Goal: Information Seeking & Learning: Learn about a topic

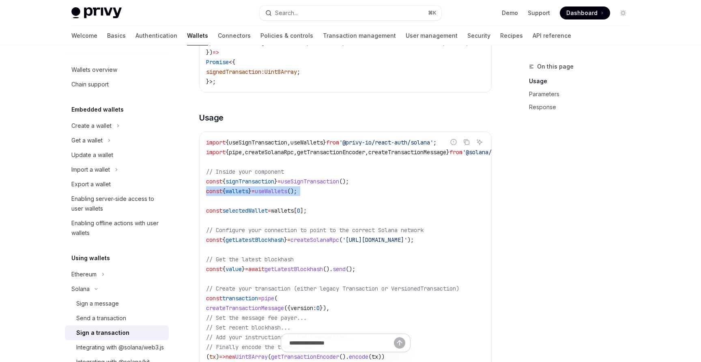
scroll to position [76, 0]
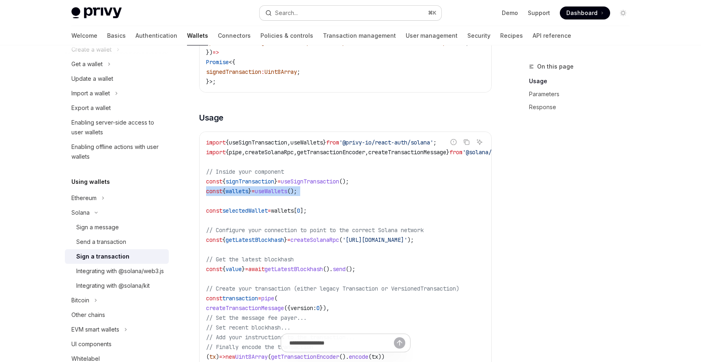
click at [312, 15] on button "Search... ⌘ K" at bounding box center [351, 13] width 182 height 15
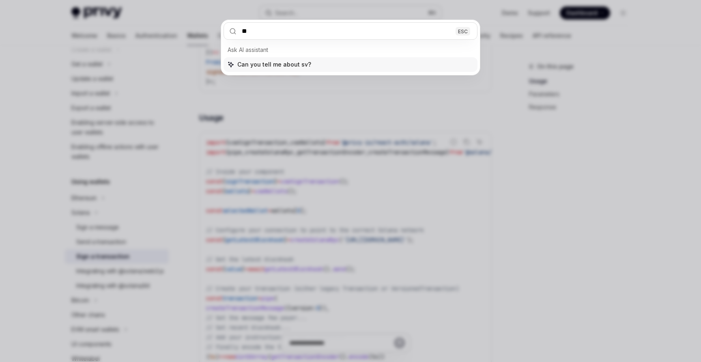
type input "***"
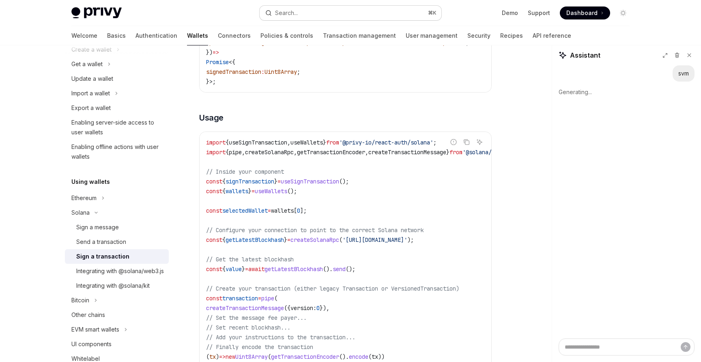
click at [307, 11] on button "Search... ⌘ K" at bounding box center [351, 13] width 182 height 15
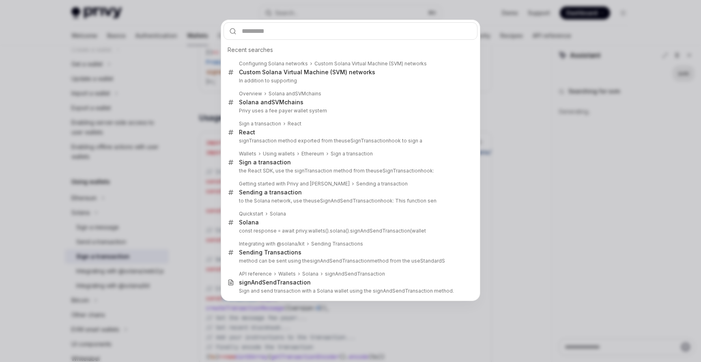
click at [194, 182] on div "Recent searches Configuring Solana networks Custom Solana Virtual Machine ( SVM…" at bounding box center [350, 181] width 701 height 362
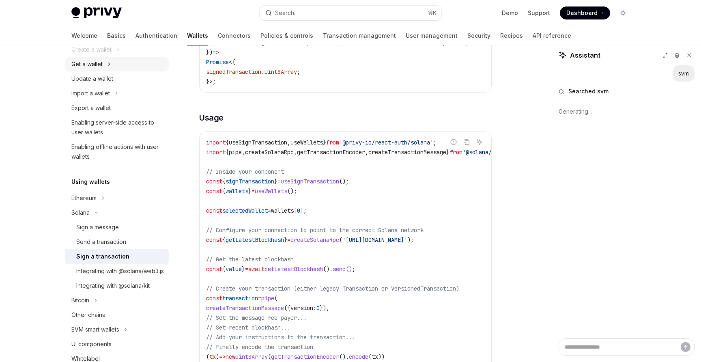
click at [115, 65] on button "Get a wallet" at bounding box center [117, 64] width 104 height 15
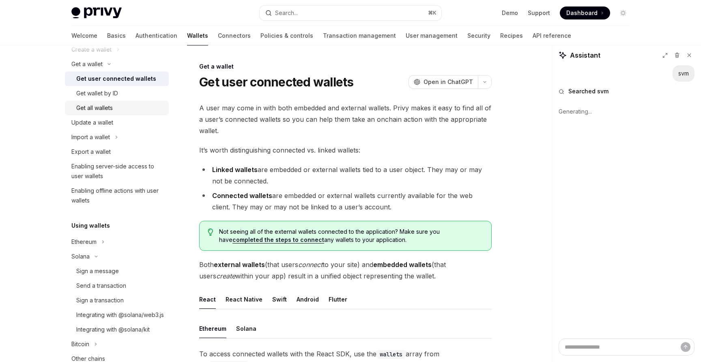
click at [132, 107] on div "Get all wallets" at bounding box center [120, 108] width 88 height 10
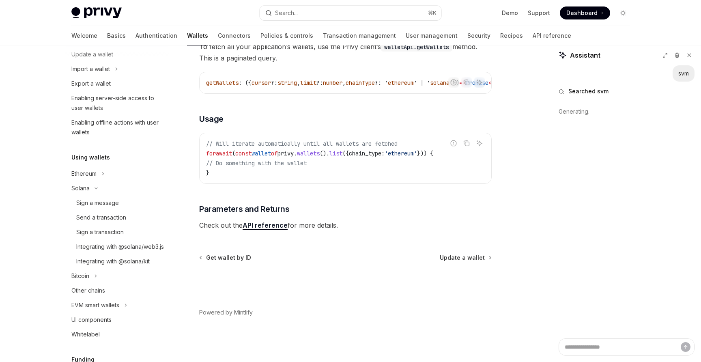
scroll to position [193, 0]
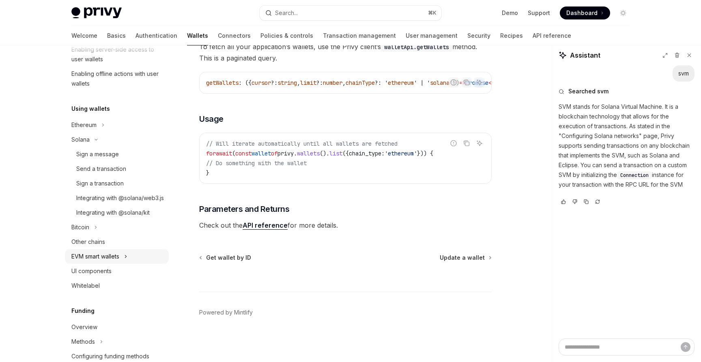
click at [122, 264] on button "EVM smart wallets" at bounding box center [117, 256] width 104 height 15
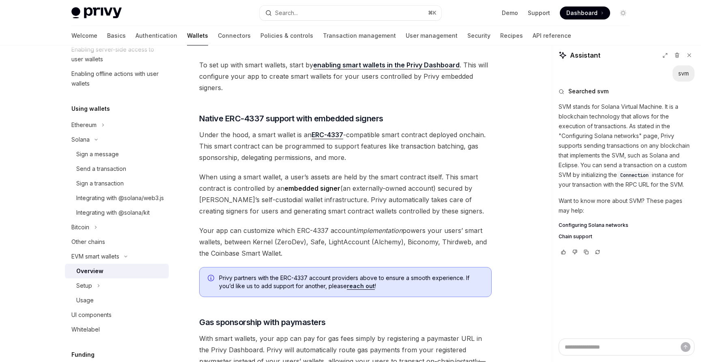
type textarea "*"
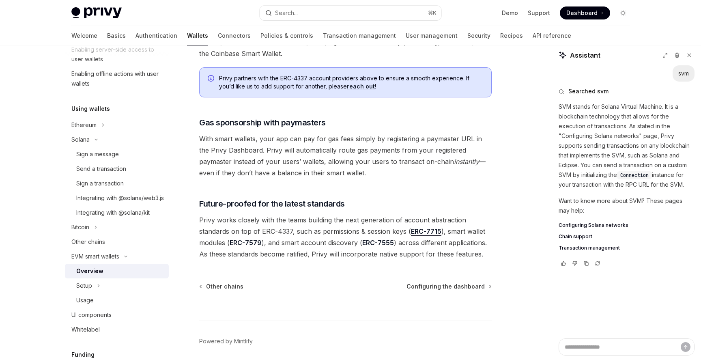
scroll to position [621, 0]
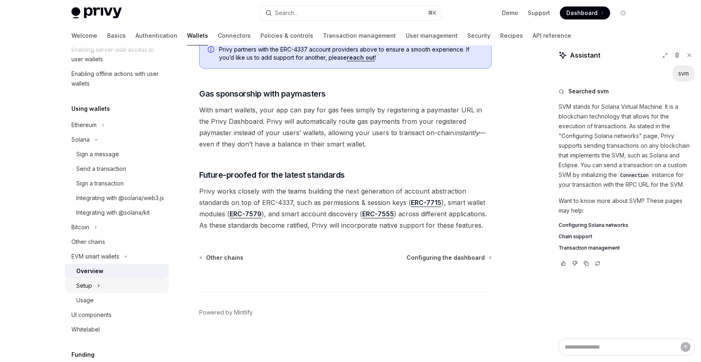
click at [95, 293] on button "Setup" at bounding box center [117, 285] width 104 height 15
click at [103, 334] on div "Usage" at bounding box center [120, 330] width 88 height 10
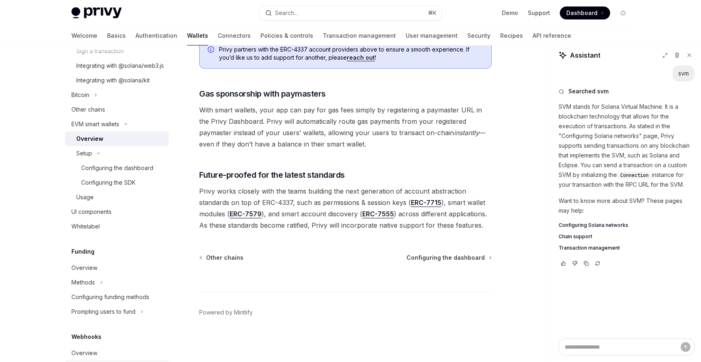
scroll to position [357, 0]
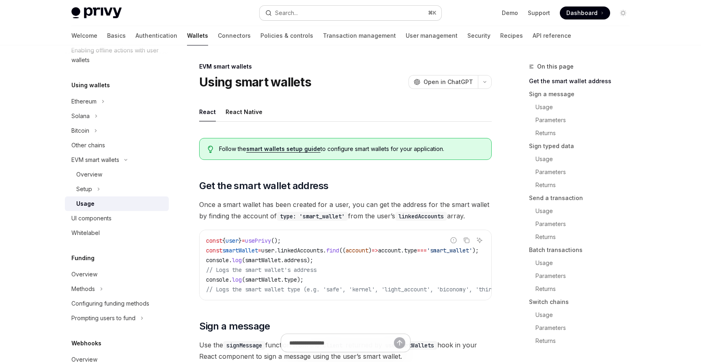
click at [312, 9] on button "Search... ⌘ K" at bounding box center [351, 13] width 182 height 15
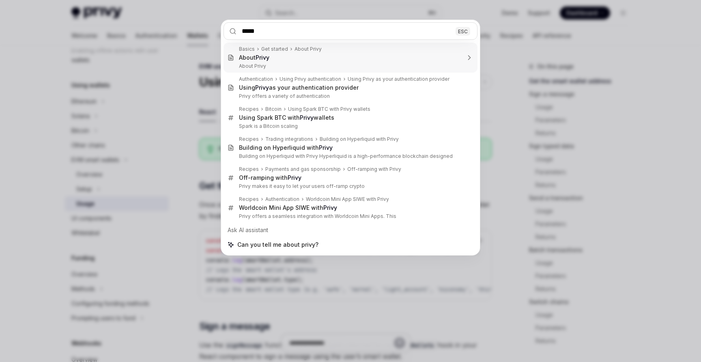
click at [243, 33] on input "*****" at bounding box center [351, 30] width 254 height 17
click at [245, 32] on input "*****" at bounding box center [351, 30] width 254 height 17
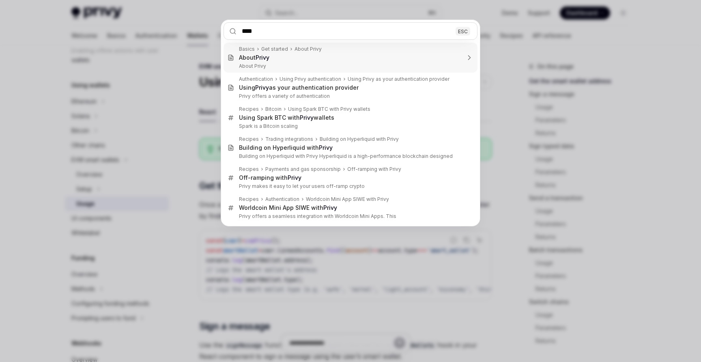
type input "*****"
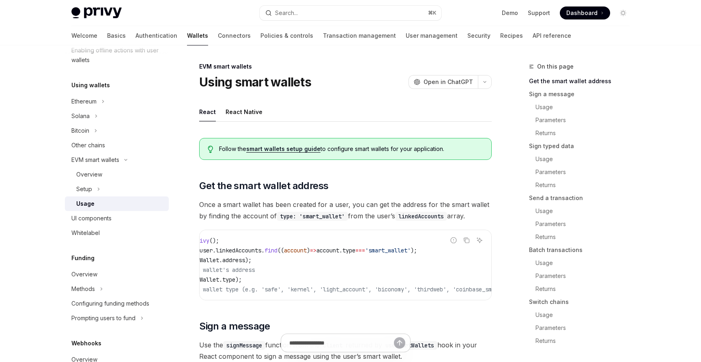
scroll to position [0, 86]
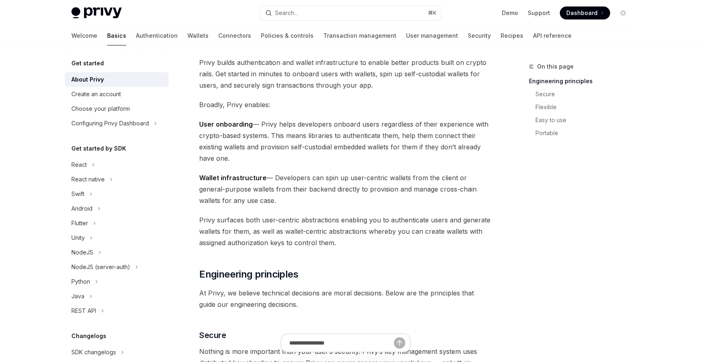
type textarea "*"
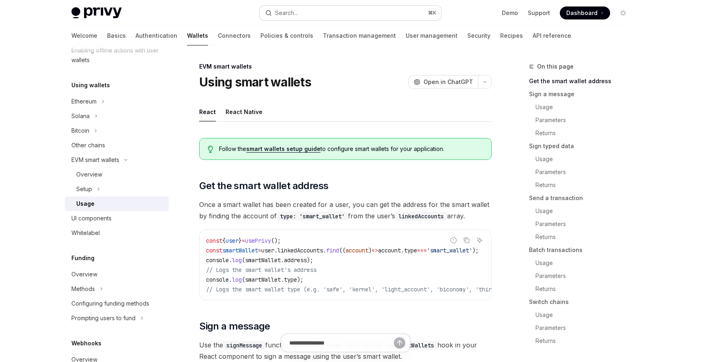
click at [328, 14] on button "Search... ⌘ K" at bounding box center [351, 13] width 182 height 15
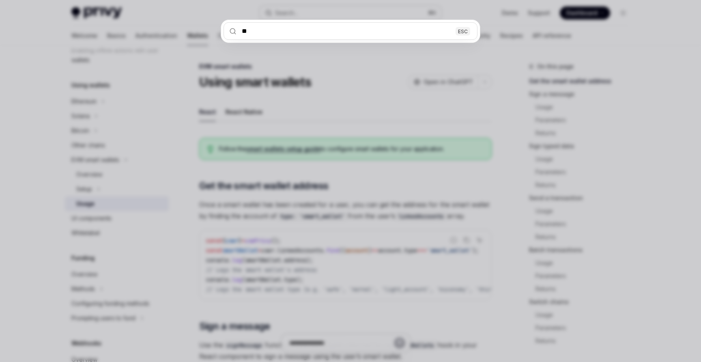
type input "***"
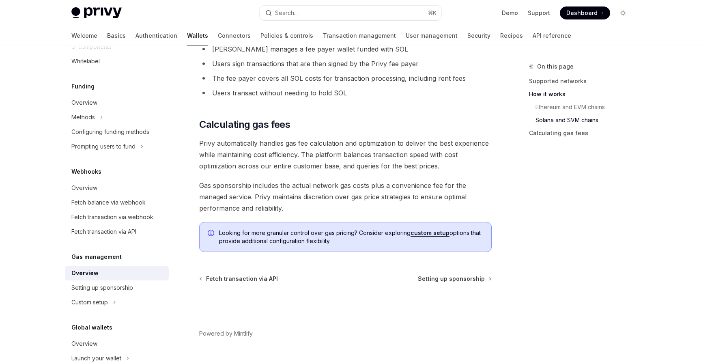
scroll to position [379, 0]
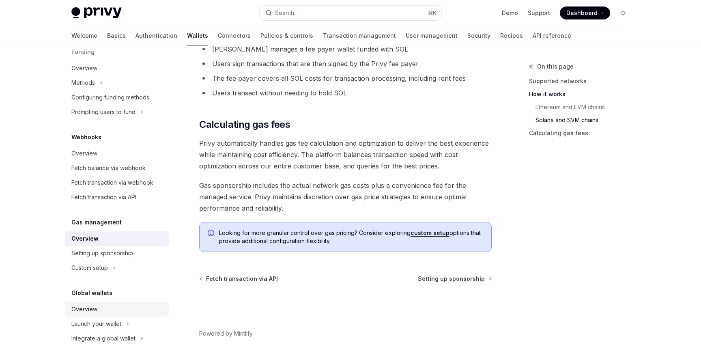
click at [117, 309] on div "Overview" at bounding box center [117, 309] width 92 height 10
type textarea "*"
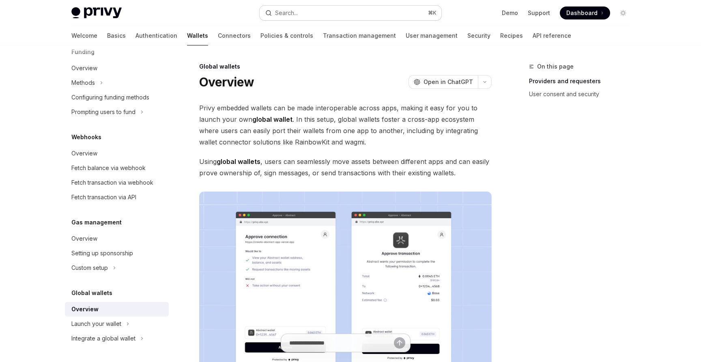
click at [295, 13] on div "Search..." at bounding box center [286, 13] width 23 height 10
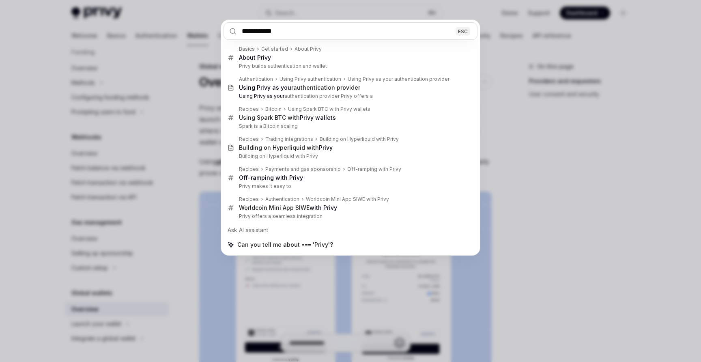
drag, startPoint x: 257, startPoint y: 30, endPoint x: 225, endPoint y: 32, distance: 32.1
click at [227, 31] on input "**********" at bounding box center [351, 30] width 254 height 17
type input "*******"
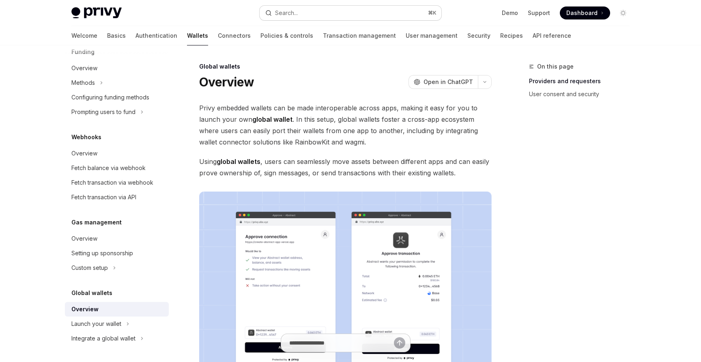
click at [308, 13] on button "Search... ⌘ K" at bounding box center [351, 13] width 182 height 15
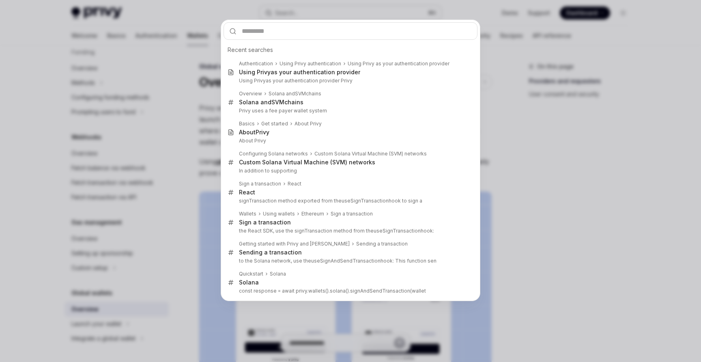
type textarea "*"
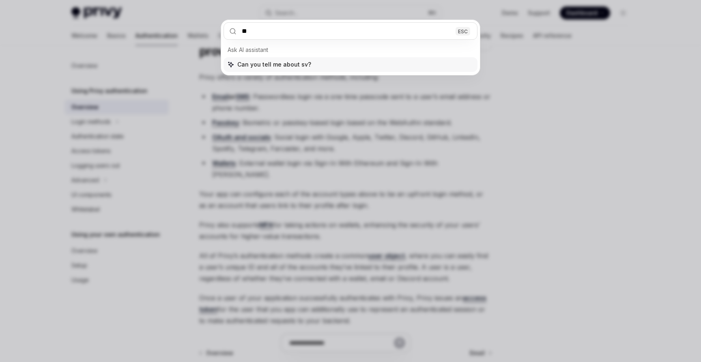
type input "***"
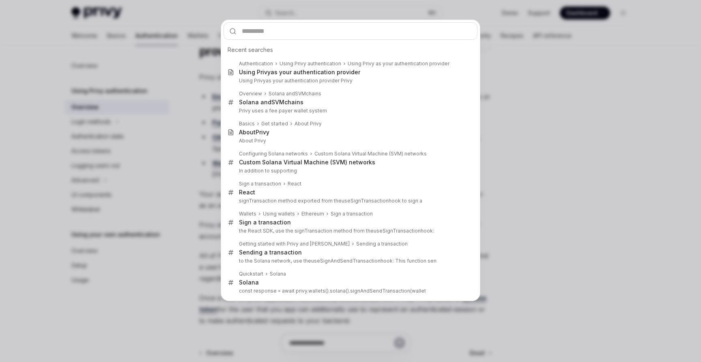
click at [158, 89] on div "Recent searches Authentication Using Privy authentication Using Privy as your a…" at bounding box center [350, 181] width 701 height 362
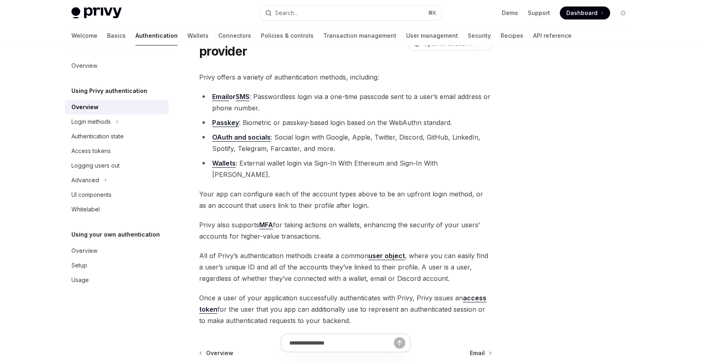
click at [90, 37] on div "Welcome Basics Authentication Wallets Connectors Policies & controls Transactio…" at bounding box center [321, 35] width 500 height 19
click at [107, 38] on link "Basics" at bounding box center [116, 35] width 19 height 19
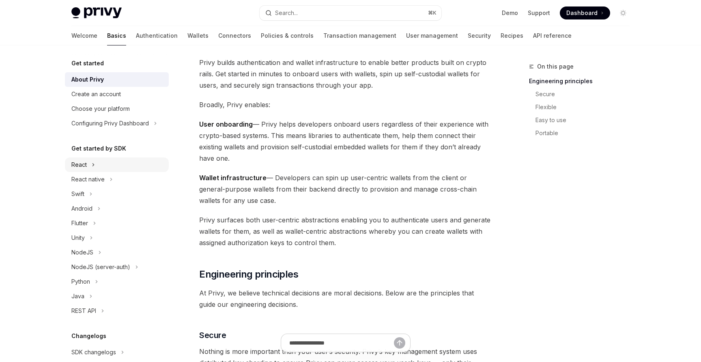
click at [98, 168] on button "React" at bounding box center [117, 164] width 104 height 15
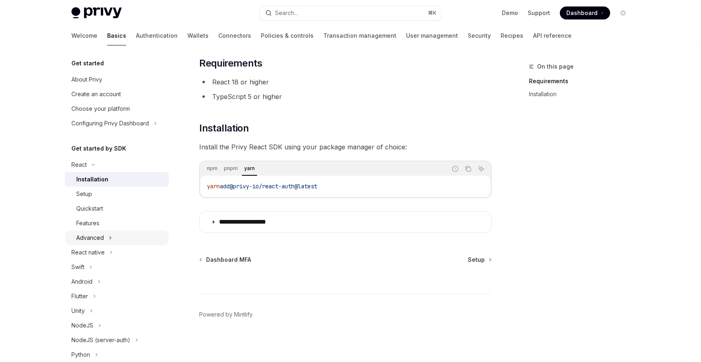
click at [106, 237] on button "Advanced" at bounding box center [117, 237] width 104 height 15
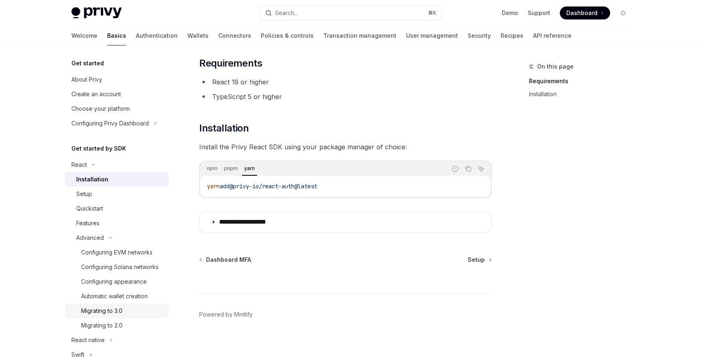
click at [111, 309] on div "Migrating to 3.0" at bounding box center [101, 311] width 41 height 10
click at [150, 254] on div "Configuring EVM networks" at bounding box center [116, 252] width 71 height 10
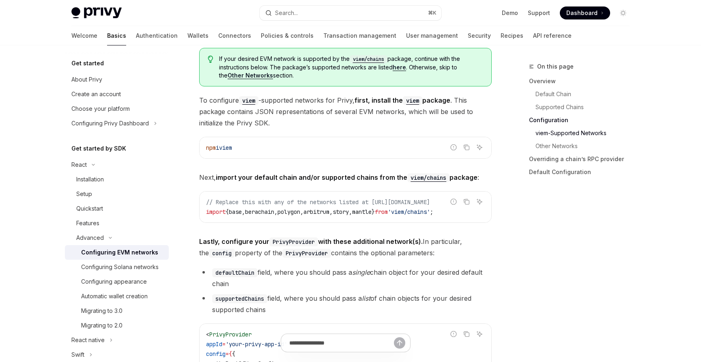
scroll to position [925, 0]
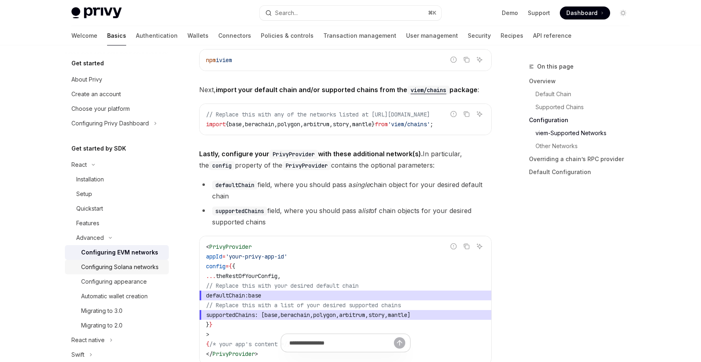
click at [146, 270] on div "Configuring Solana networks" at bounding box center [119, 267] width 77 height 10
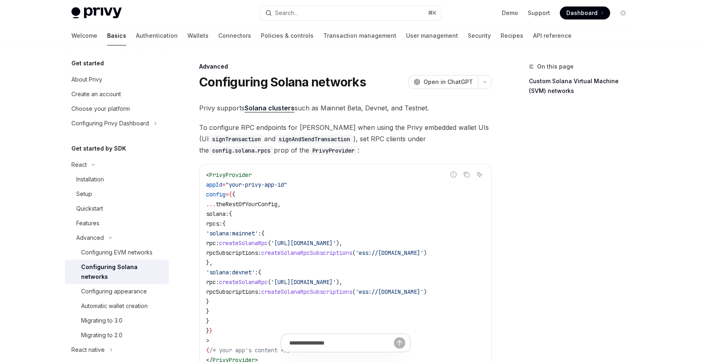
scroll to position [406, 0]
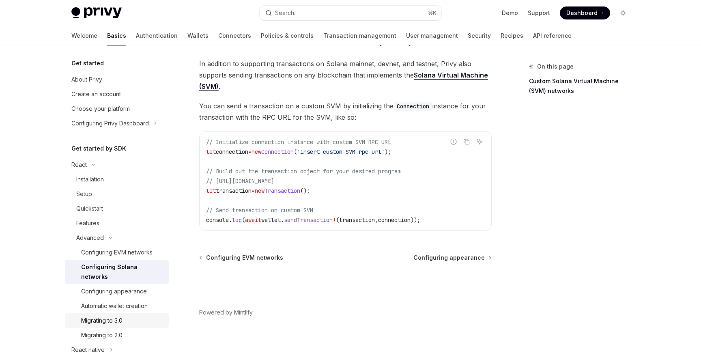
click at [127, 316] on div "Migrating to 3.0" at bounding box center [122, 321] width 83 height 10
type textarea "*"
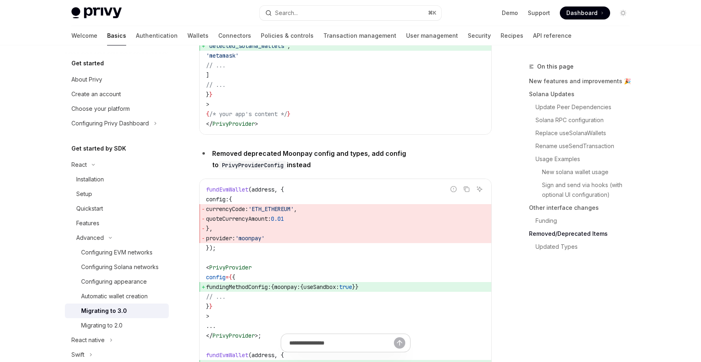
scroll to position [2875, 0]
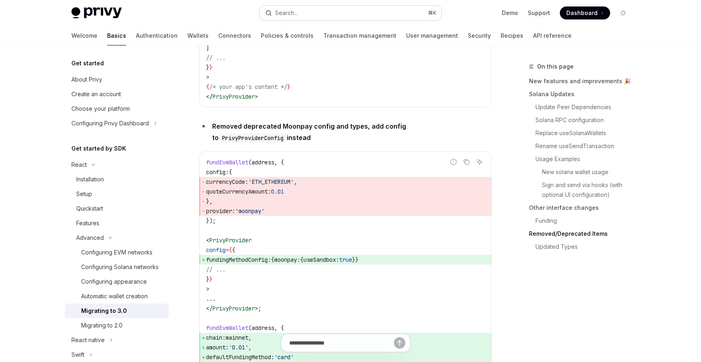
click at [288, 13] on div "Search..." at bounding box center [286, 13] width 23 height 10
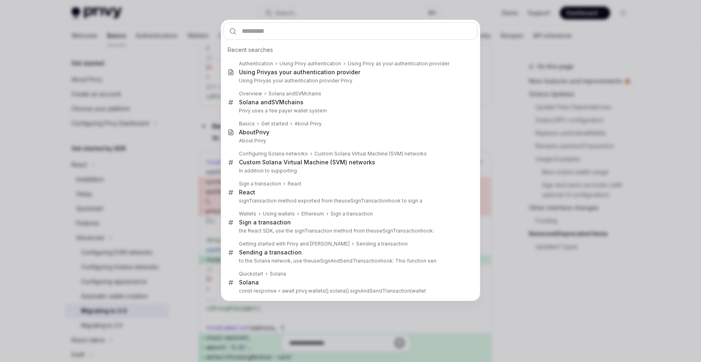
type input "**********"
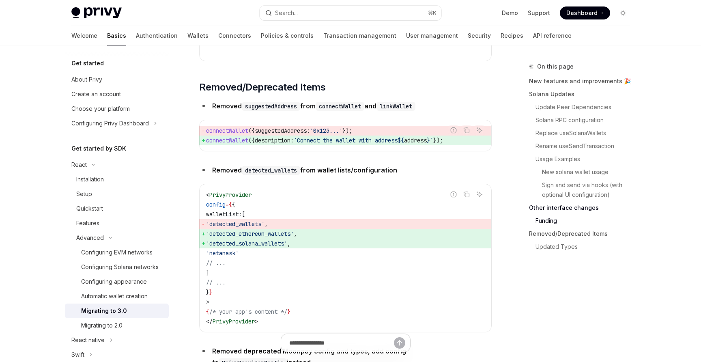
scroll to position [2690, 0]
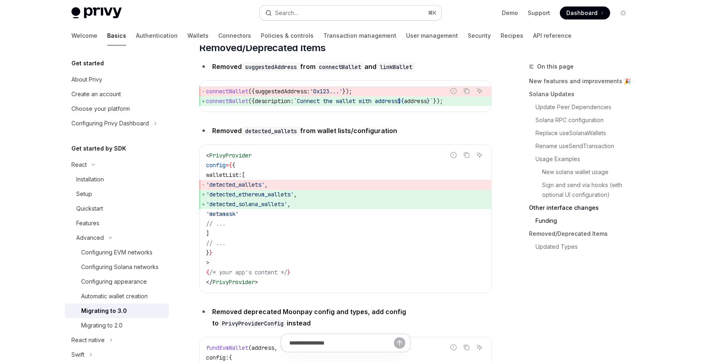
click at [316, 14] on button "Search... ⌘ K" at bounding box center [351, 13] width 182 height 15
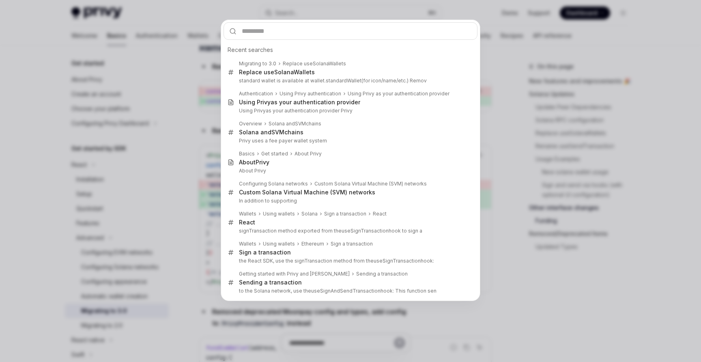
type input "********"
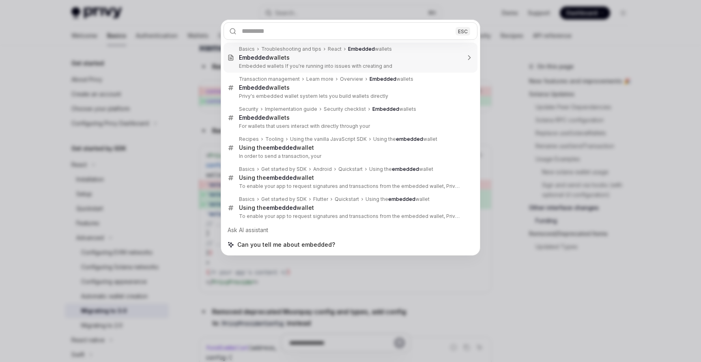
type textarea "*"
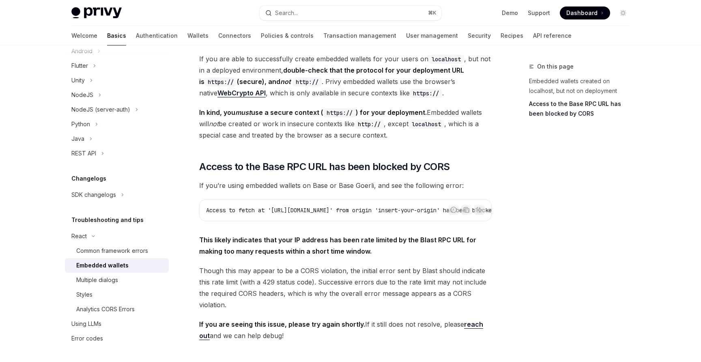
scroll to position [80, 0]
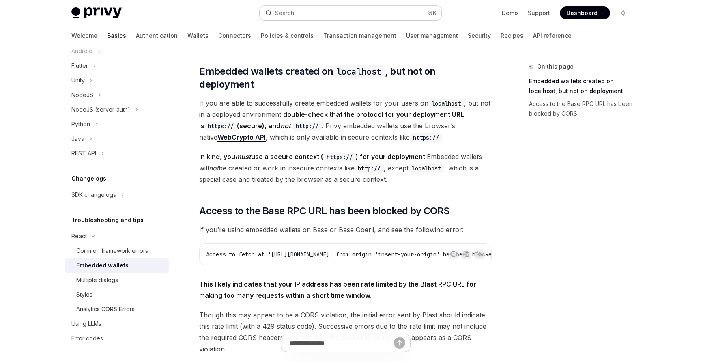
click at [337, 15] on button "Search... ⌘ K" at bounding box center [351, 13] width 182 height 15
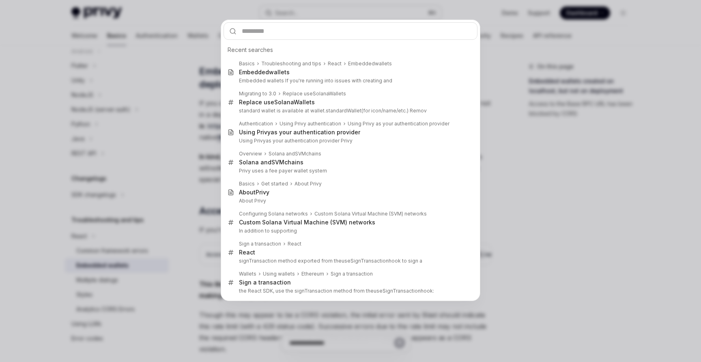
type input "********"
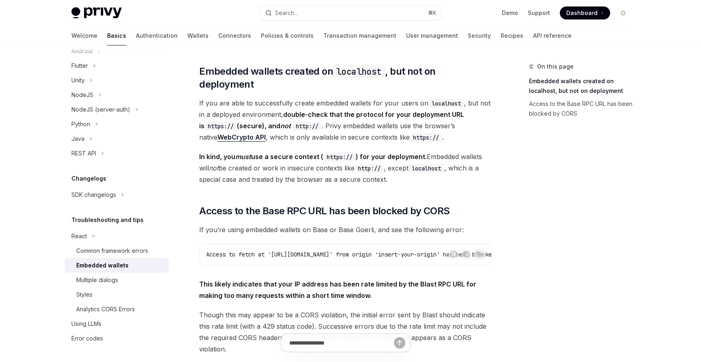
type textarea "*"
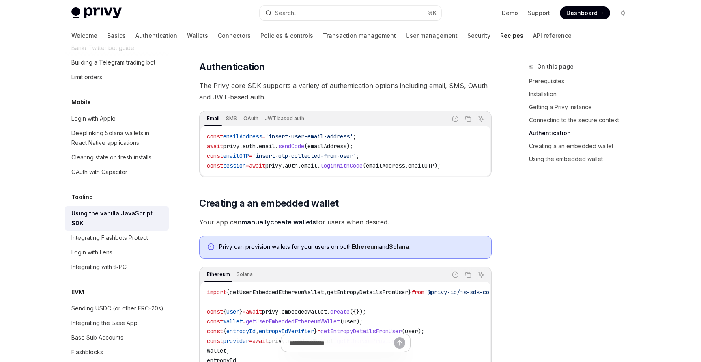
scroll to position [738, 0]
click at [307, 19] on button "Search... ⌘ K" at bounding box center [351, 13] width 182 height 15
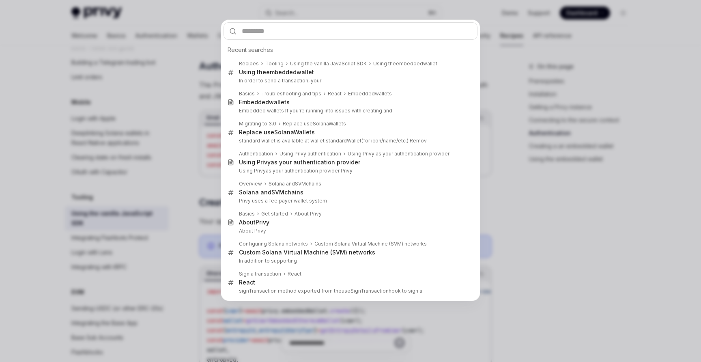
type input "********"
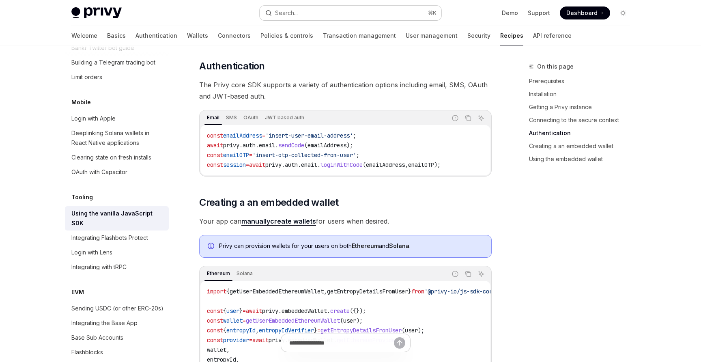
type textarea "*"
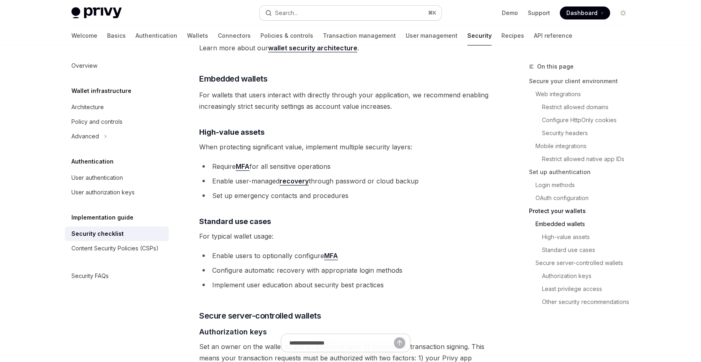
click at [306, 11] on button "Search... ⌘ K" at bounding box center [351, 13] width 182 height 15
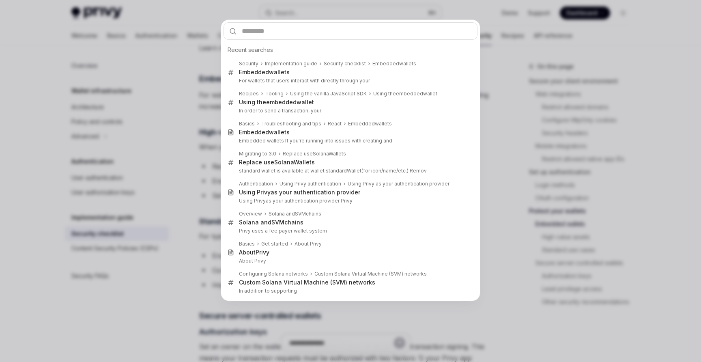
type input "**********"
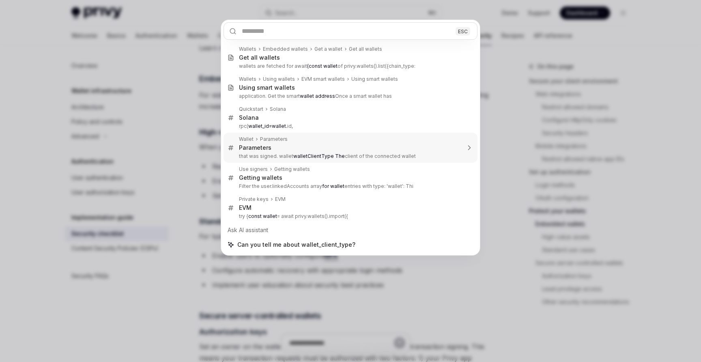
type textarea "*"
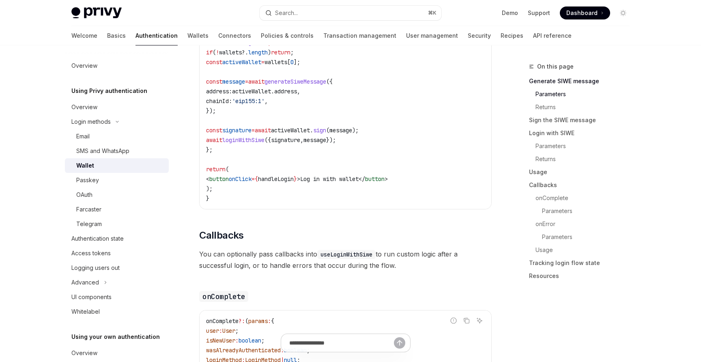
scroll to position [286, 0]
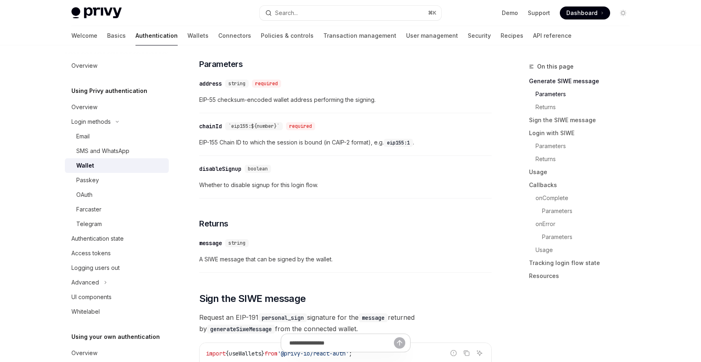
click at [325, 16] on button "Search... ⌘ K" at bounding box center [351, 13] width 182 height 15
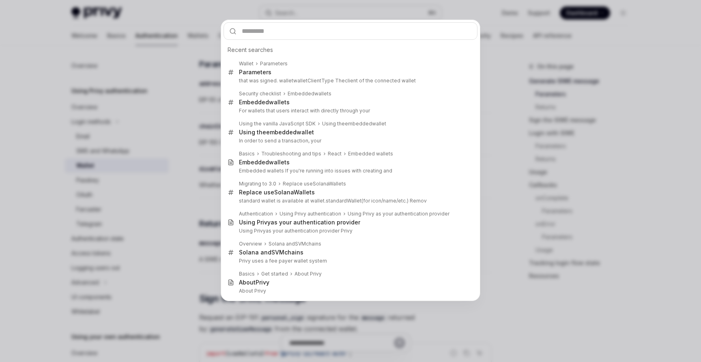
type input "**********"
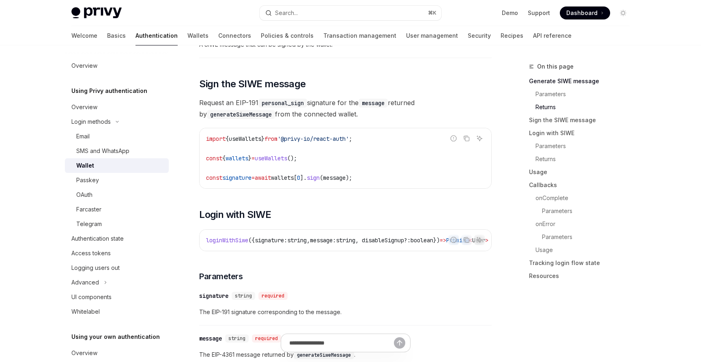
scroll to position [504, 0]
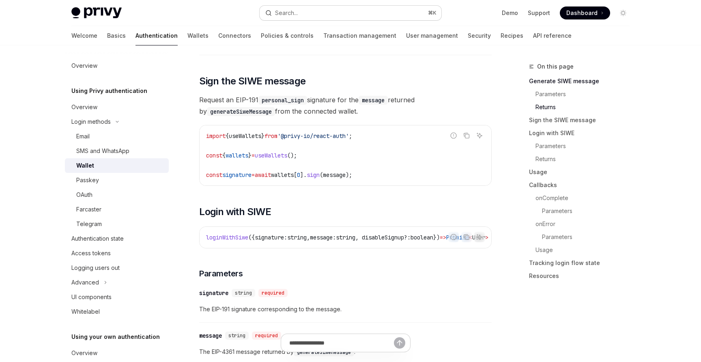
click at [304, 16] on button "Search... ⌘ K" at bounding box center [351, 13] width 182 height 15
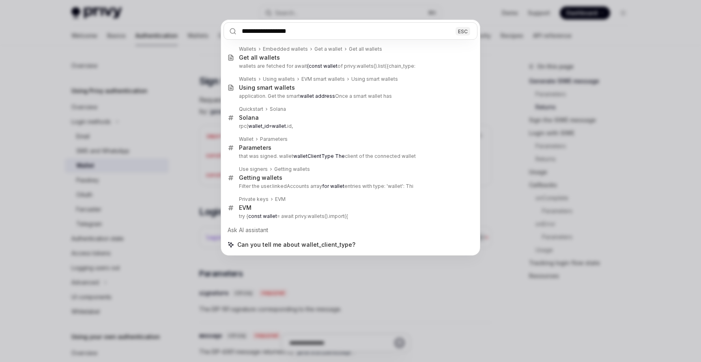
type input "**********"
click at [567, 76] on div "**********" at bounding box center [350, 181] width 701 height 362
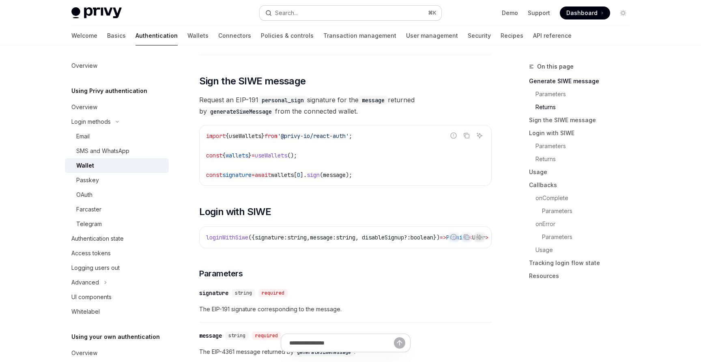
click at [327, 18] on button "Search... ⌘ K" at bounding box center [351, 13] width 182 height 15
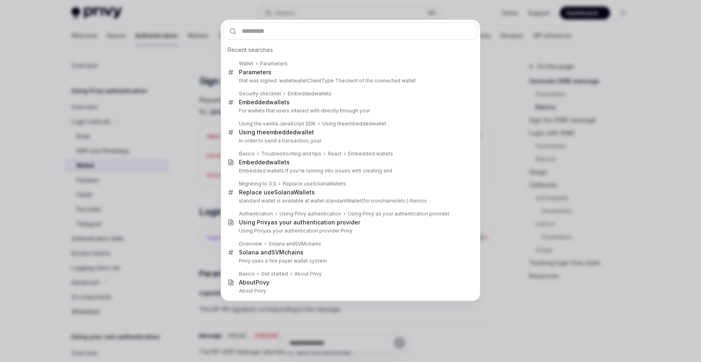
type input "**********"
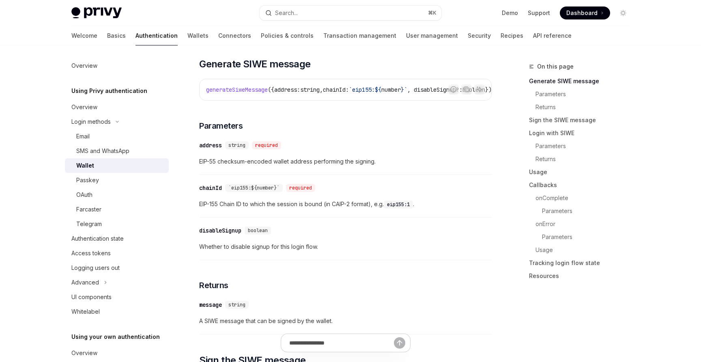
scroll to position [221, 0]
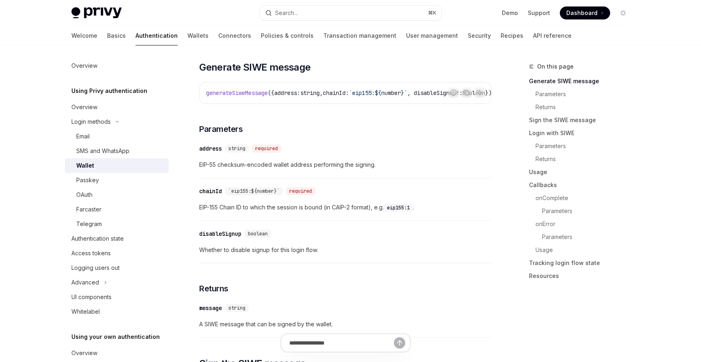
click at [324, 143] on div "​ address string required EIP-55 checksum-encoded wallet address performing the…" at bounding box center [345, 159] width 292 height 39
click at [319, 20] on button "Search... ⌘ K" at bounding box center [351, 13] width 182 height 15
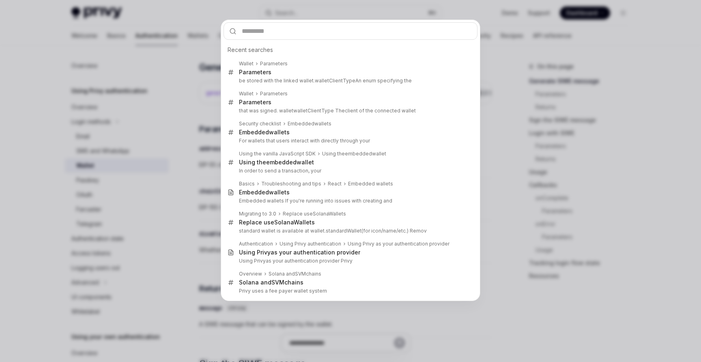
type input "**********"
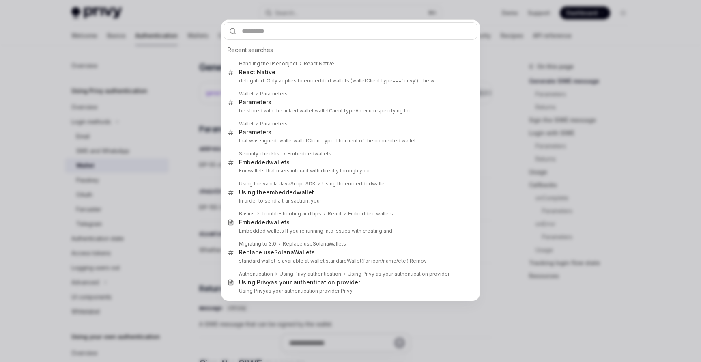
type textarea "*"
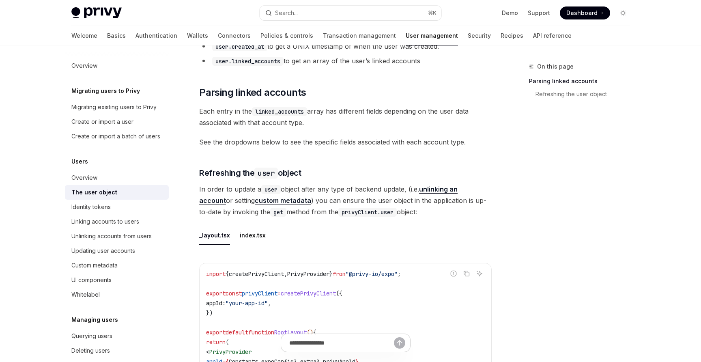
scroll to position [68, 0]
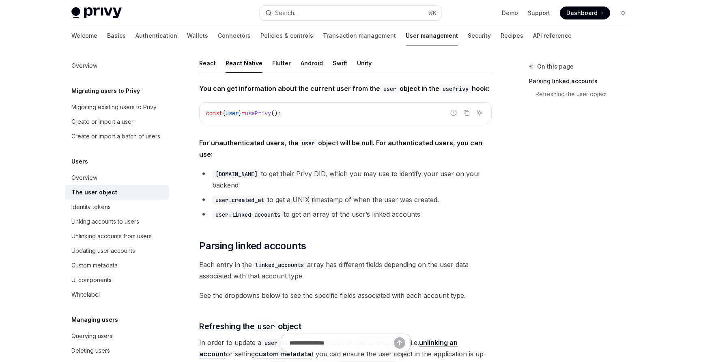
click at [314, 157] on span "For unauthenticated users, the user object will be null. For authenticated user…" at bounding box center [345, 148] width 292 height 23
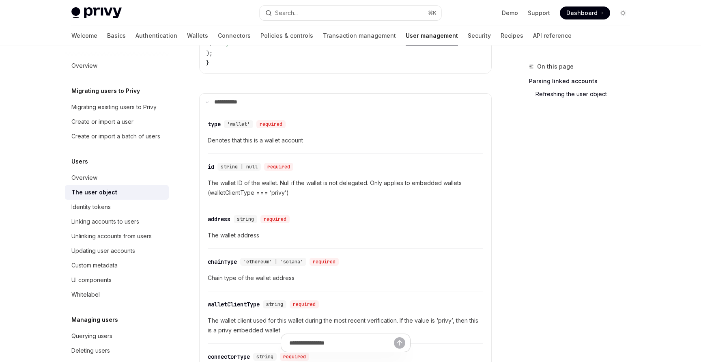
click at [330, 178] on span "The wallet ID of the wallet. Null if the wallet is not delegated. Only applies …" at bounding box center [345, 187] width 275 height 19
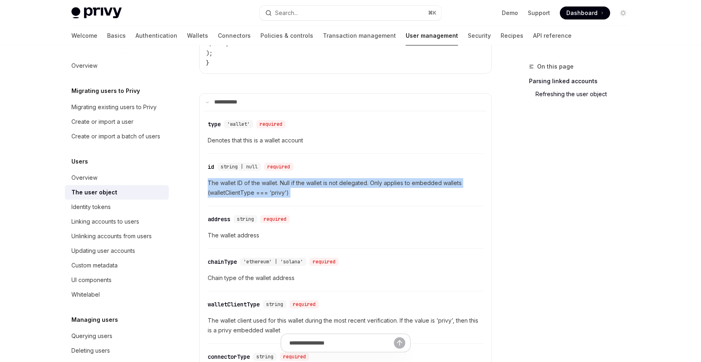
click at [330, 178] on span "The wallet ID of the wallet. Null if the wallet is not delegated. Only applies …" at bounding box center [345, 187] width 275 height 19
click at [325, 157] on div at bounding box center [325, 157] width 0 height 0
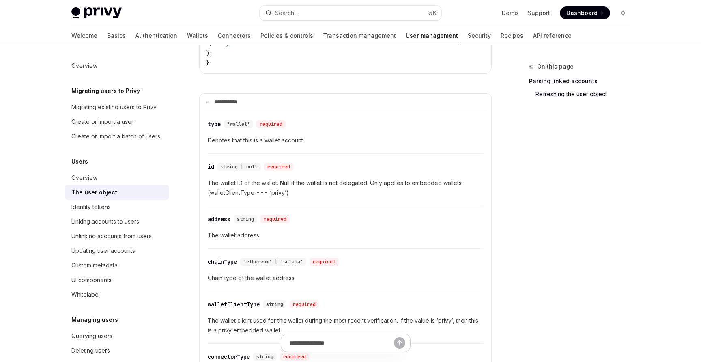
click at [301, 158] on div "​ id string | null required The wallet ID of the wallet. Null if the wallet is …" at bounding box center [345, 182] width 275 height 48
click at [219, 178] on span "The wallet ID of the wallet. Null if the wallet is not delegated. Only applies …" at bounding box center [345, 187] width 275 height 19
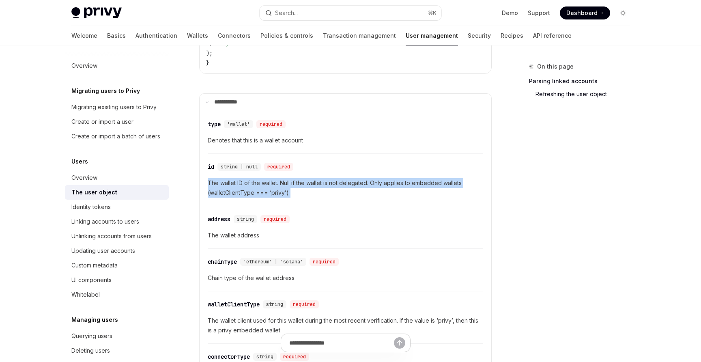
click at [219, 178] on span "The wallet ID of the wallet. Null if the wallet is not delegated. Only applies …" at bounding box center [345, 187] width 275 height 19
click at [213, 157] on div at bounding box center [213, 157] width 0 height 0
click at [465, 189] on div "​ id string | null required The wallet ID of the wallet. Null if the wallet is …" at bounding box center [345, 182] width 275 height 48
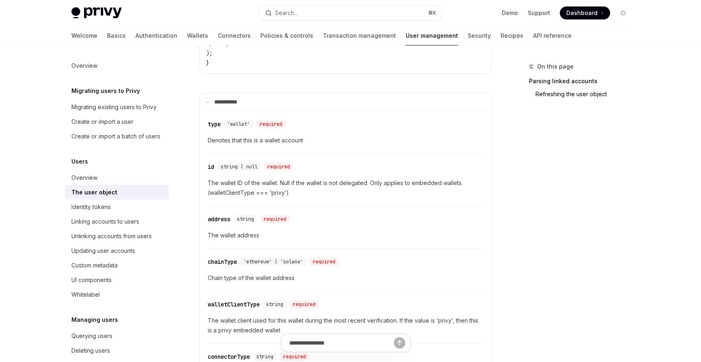
click at [278, 210] on div "​ address string required The wallet address" at bounding box center [345, 229] width 275 height 39
click at [280, 192] on div "​ id string | null required The wallet ID of the wallet. Null if the wallet is …" at bounding box center [345, 182] width 275 height 48
click at [259, 188] on div "​ id string | null required The wallet ID of the wallet. Null if the wallet is …" at bounding box center [345, 182] width 275 height 48
drag, startPoint x: 285, startPoint y: 182, endPoint x: 209, endPoint y: 184, distance: 75.5
click at [209, 184] on span "The wallet ID of the wallet. Null if the wallet is not delegated. Only applies …" at bounding box center [345, 187] width 275 height 19
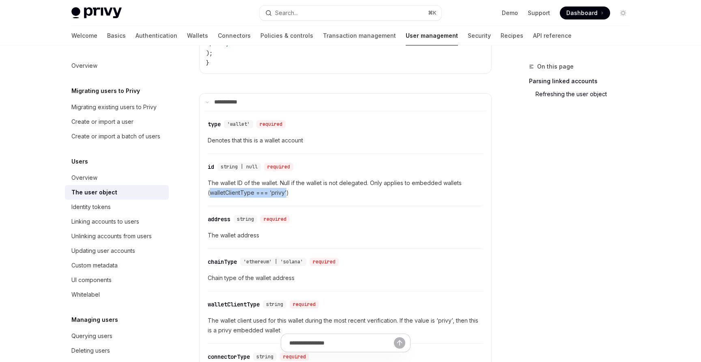
copy span "walletClientType === ‘privy’"
click at [321, 19] on button "Search... ⌘ K" at bounding box center [351, 13] width 182 height 15
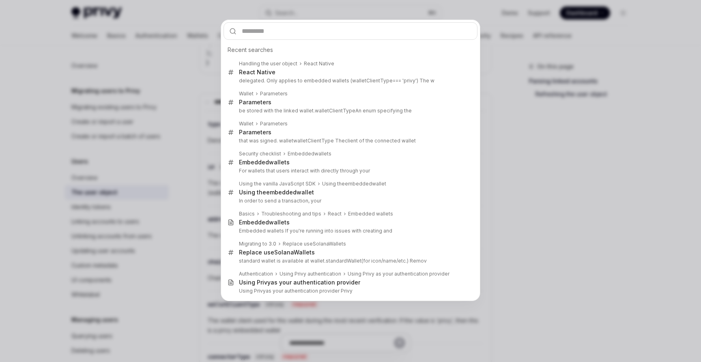
type input "**********"
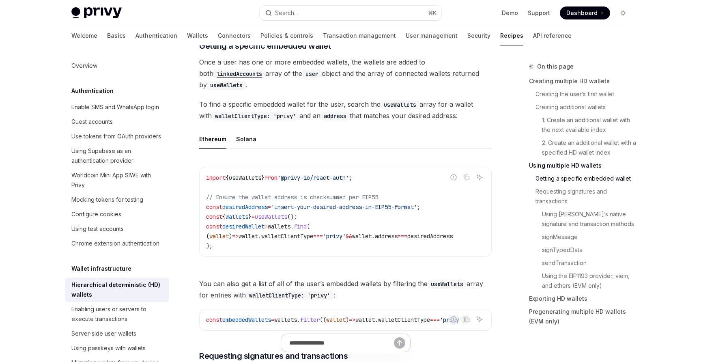
scroll to position [998, 0]
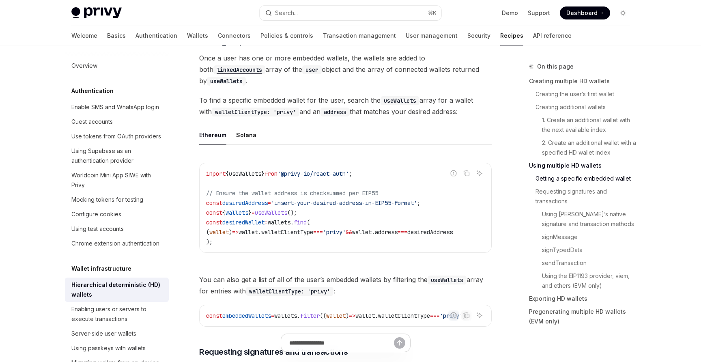
click at [221, 243] on code "import { useWallets } from '@privy-io/react-auth' ; // Ensure the wallet addres…" at bounding box center [345, 208] width 279 height 78
click at [246, 132] on button "Solana" at bounding box center [246, 134] width 20 height 19
type textarea "*"
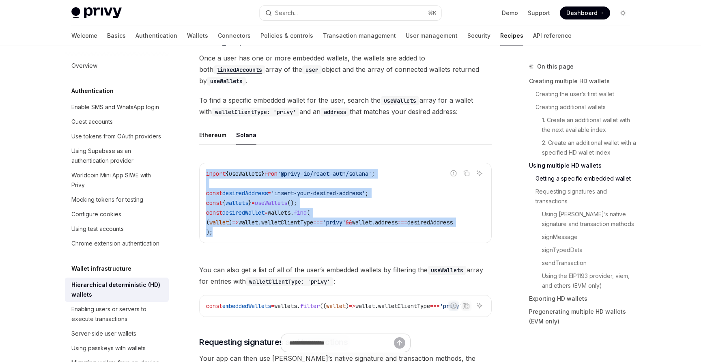
drag, startPoint x: 243, startPoint y: 239, endPoint x: 190, endPoint y: 176, distance: 82.0
click at [299, 230] on code "import { useWallets } from '@privy-io/react-auth/solana' ; const desiredAddress…" at bounding box center [345, 203] width 279 height 68
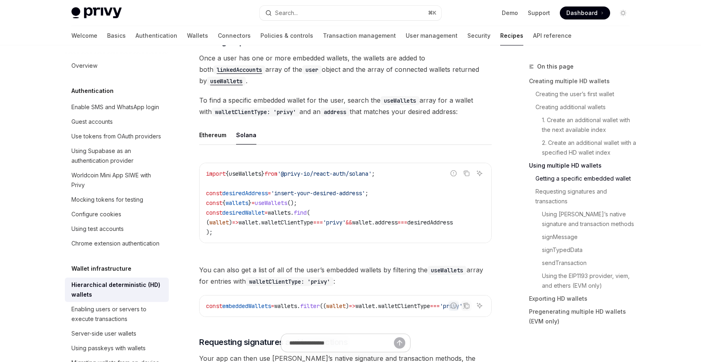
scroll to position [978, 0]
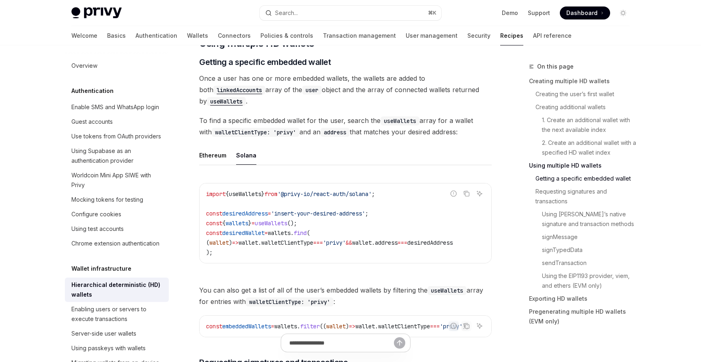
click at [297, 133] on span "To find a specific embedded wallet for the user, search the useWallets array fo…" at bounding box center [345, 126] width 292 height 23
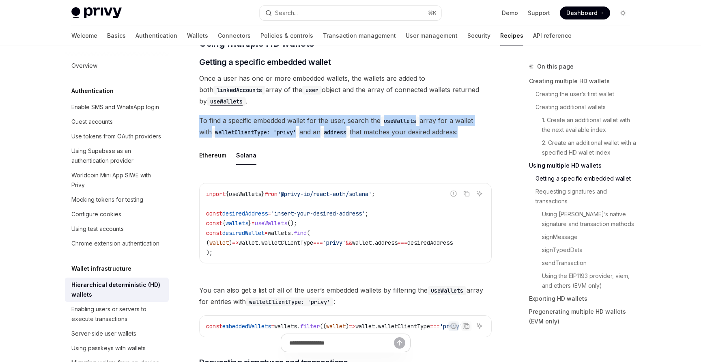
click at [297, 133] on span "To find a specific embedded wallet for the user, search the useWallets array fo…" at bounding box center [345, 126] width 292 height 23
click at [291, 137] on div at bounding box center [291, 137] width 0 height 0
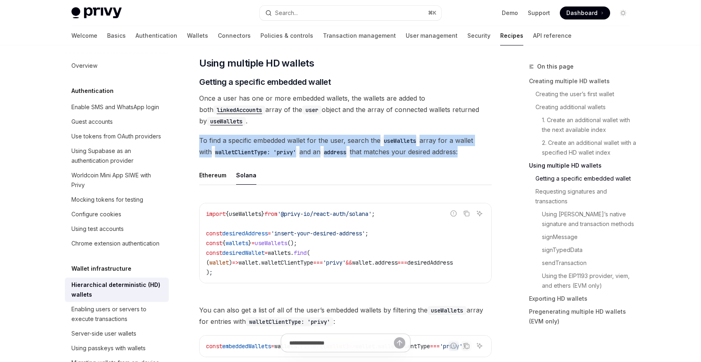
scroll to position [955, 0]
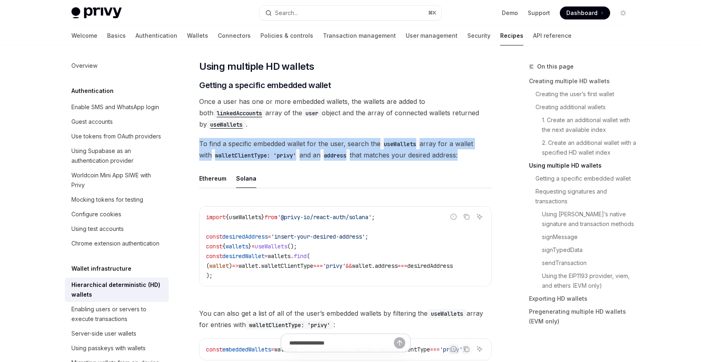
click at [311, 138] on span "To find a specific embedded wallet for the user, search the useWallets array fo…" at bounding box center [345, 149] width 292 height 23
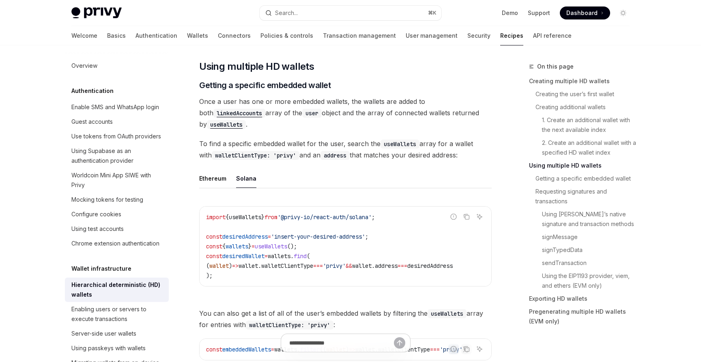
click at [212, 154] on code "walletClientType: 'privy'" at bounding box center [256, 155] width 88 height 9
copy code "walletClientType"
drag, startPoint x: 287, startPoint y: 154, endPoint x: 203, endPoint y: 155, distance: 84.4
click at [212, 155] on code "walletClientType: 'privy'" at bounding box center [256, 155] width 88 height 9
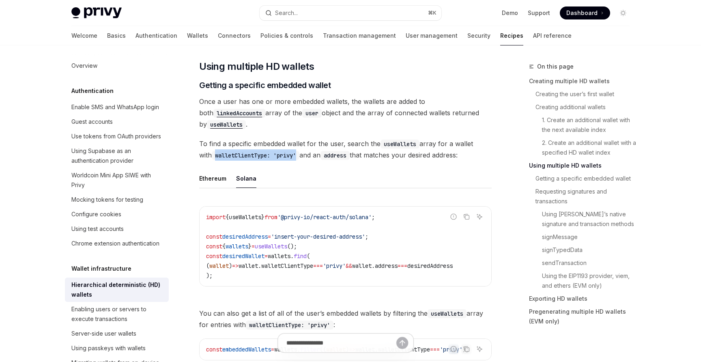
copy code "walletClientType: 'privy'"
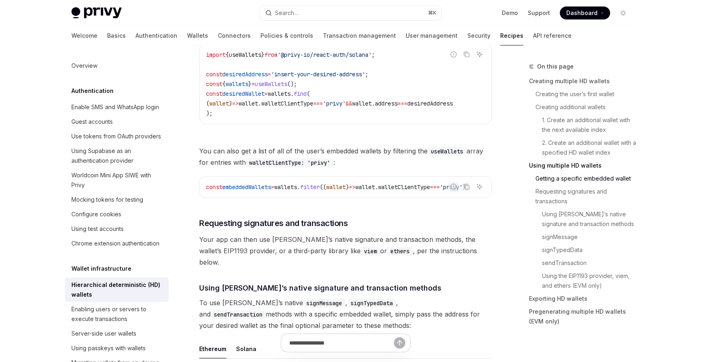
scroll to position [1118, 0]
click at [346, 10] on button "Search... ⌘ K" at bounding box center [351, 13] width 182 height 15
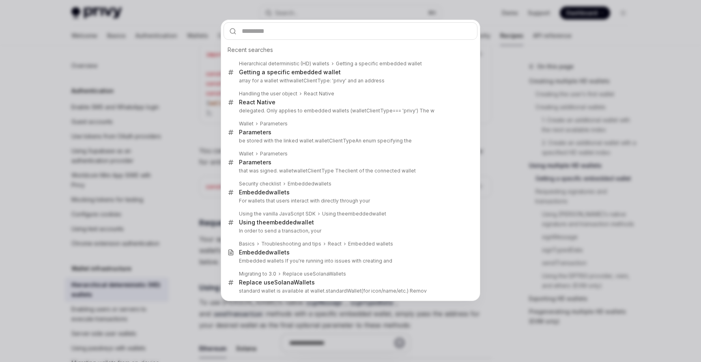
type input "**********"
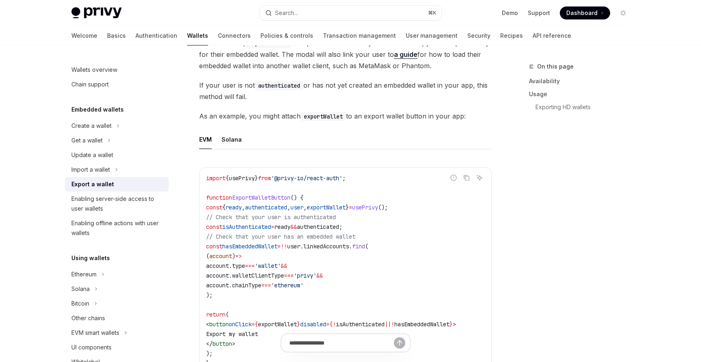
scroll to position [394, 0]
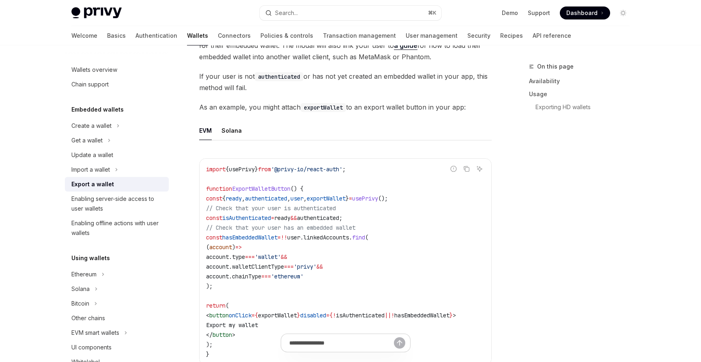
click at [355, 224] on span "// Check that your user has an embedded wallet" at bounding box center [280, 227] width 149 height 7
click at [351, 290] on code "import { usePrivy } from '@privy-io/react-auth' ; function ExportWalletButton (…" at bounding box center [345, 261] width 279 height 195
click at [236, 127] on button "Solana" at bounding box center [231, 130] width 20 height 19
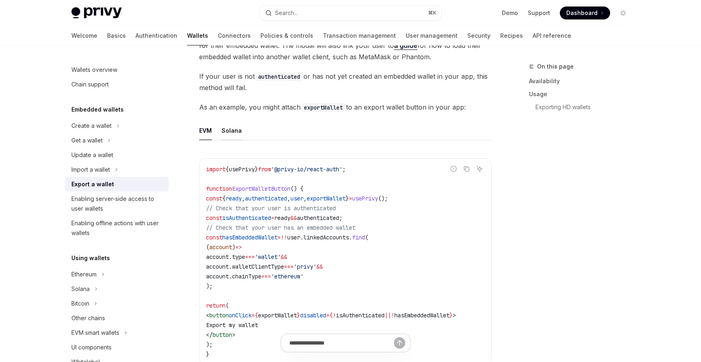
type textarea "*"
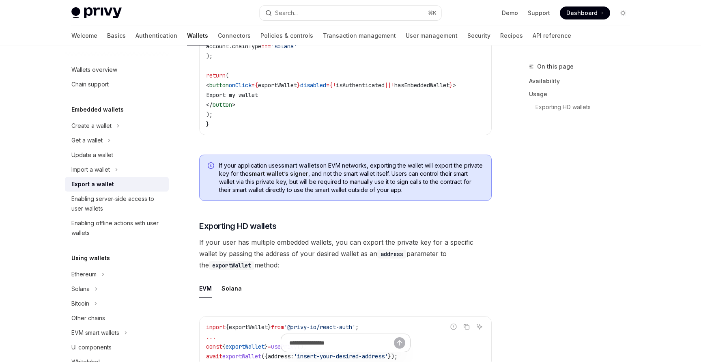
scroll to position [740, 0]
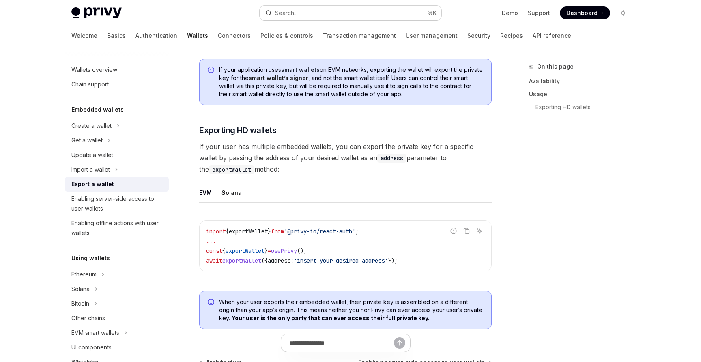
click at [319, 13] on button "Search... ⌘ K" at bounding box center [351, 13] width 182 height 15
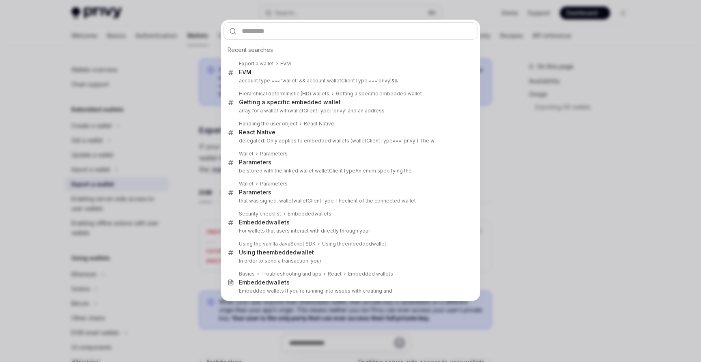
type input "**********"
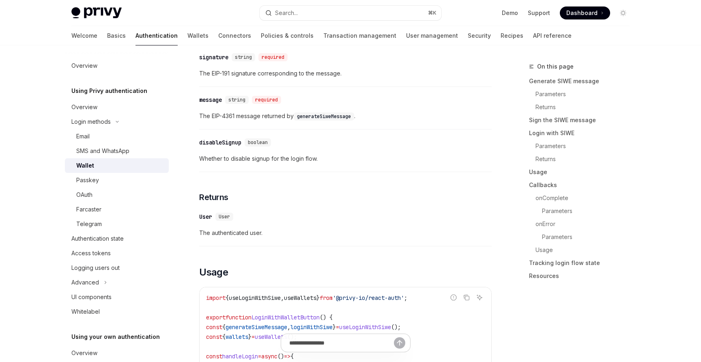
scroll to position [286, 0]
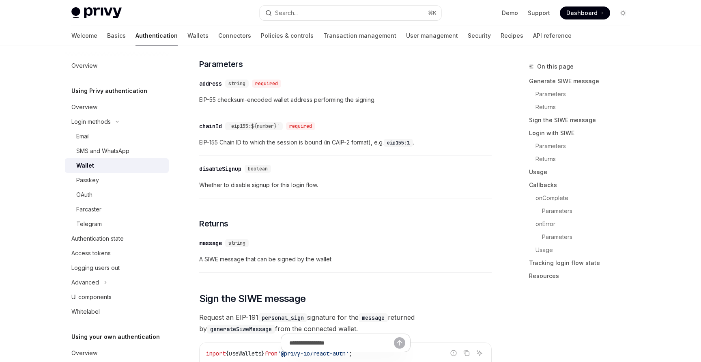
type textarea "*"
click at [323, 15] on button "Search... ⌘ K" at bounding box center [351, 13] width 182 height 15
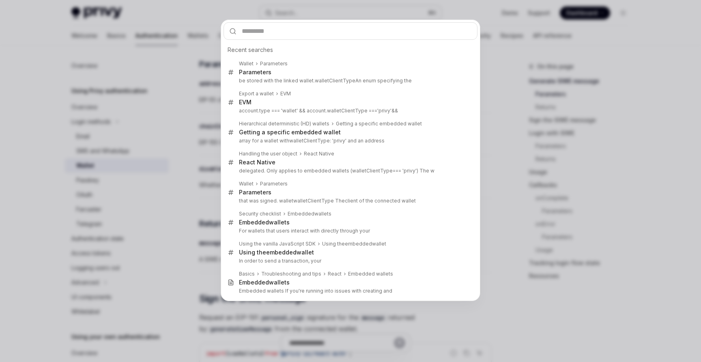
type input "**********"
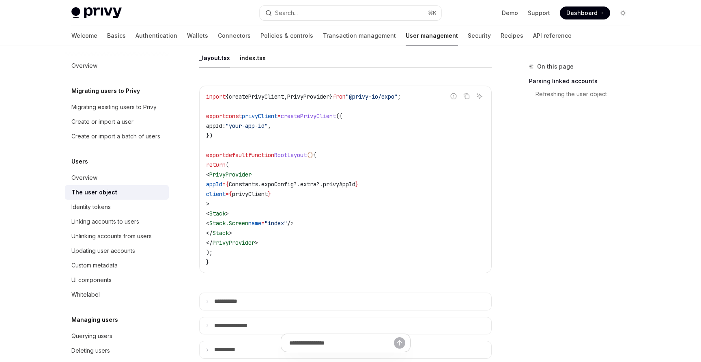
type textarea "*"
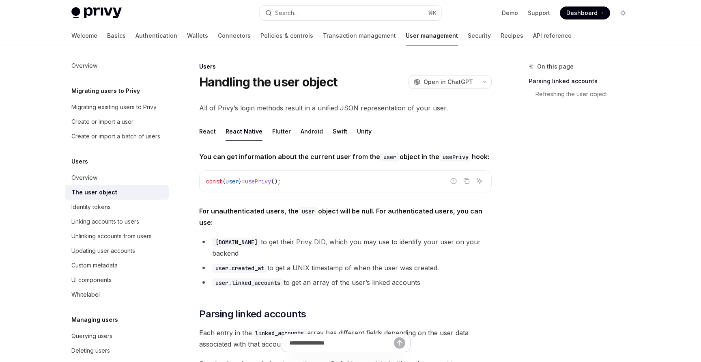
click at [328, 162] on span "You can get information about the current user from the user object in the useP…" at bounding box center [345, 156] width 292 height 11
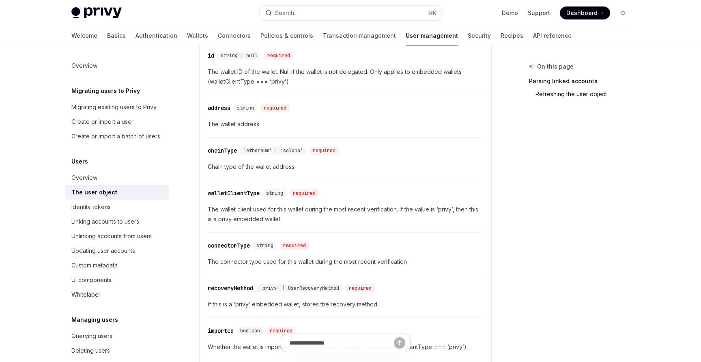
scroll to position [718, 0]
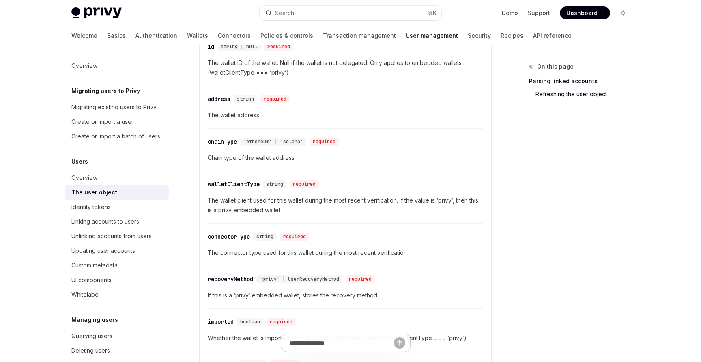
click at [271, 196] on span "The wallet client used for this wallet during the most recent verification. If …" at bounding box center [345, 205] width 275 height 19
click at [274, 196] on span "The wallet client used for this wallet during the most recent verification. If …" at bounding box center [345, 205] width 275 height 19
click at [269, 193] on div at bounding box center [269, 193] width 0 height 0
click at [287, 196] on span "The wallet client used for this wallet during the most recent verification. If …" at bounding box center [345, 205] width 275 height 19
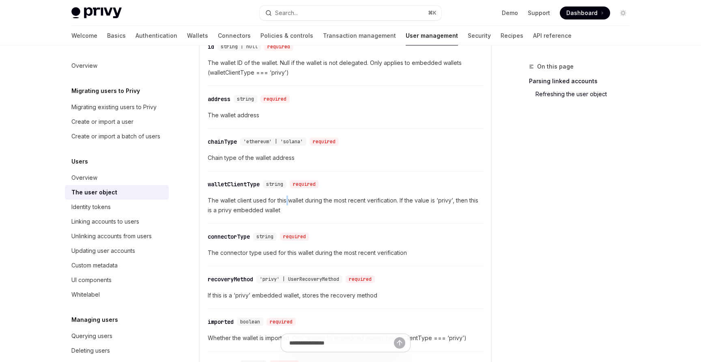
click at [287, 196] on span "The wallet client used for this wallet during the most recent verification. If …" at bounding box center [345, 205] width 275 height 19
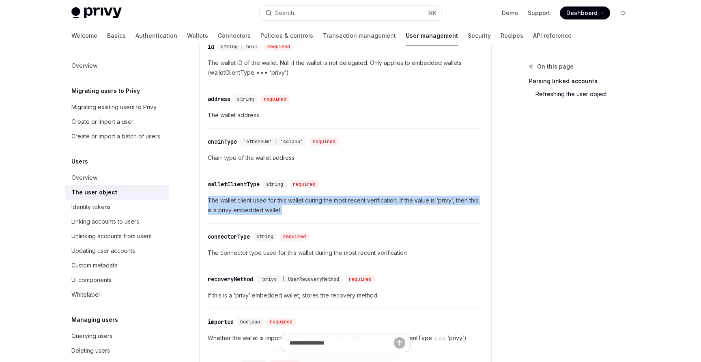
click at [287, 196] on span "The wallet client used for this wallet during the most recent verification. If …" at bounding box center [345, 205] width 275 height 19
click at [282, 174] on div at bounding box center [282, 174] width 0 height 0
